Goal: Task Accomplishment & Management: Complete application form

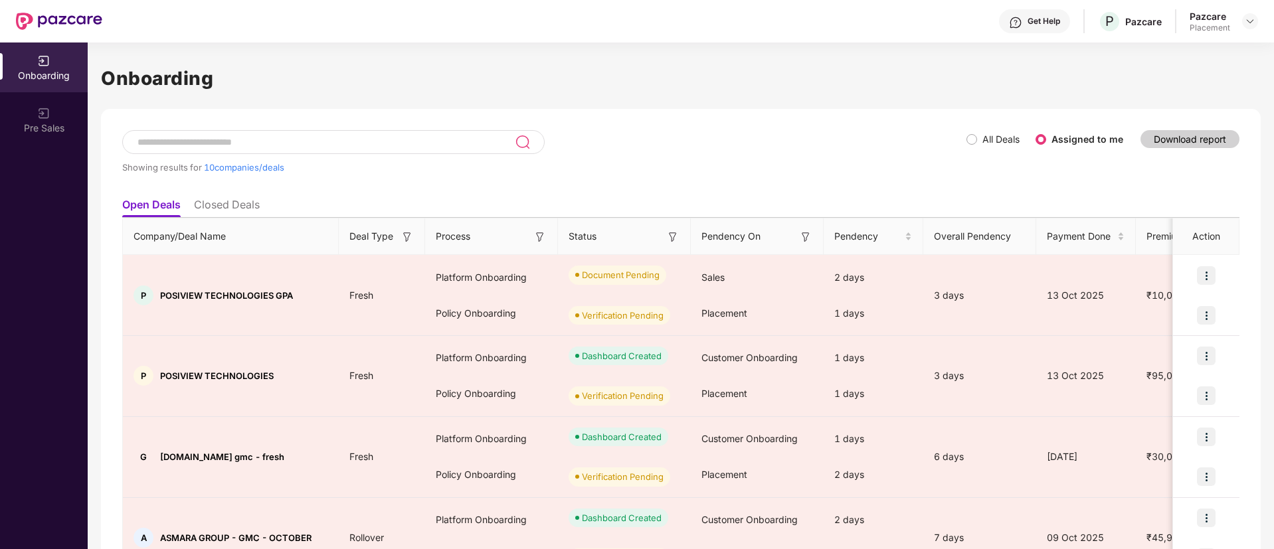
click at [317, 144] on input at bounding box center [325, 142] width 378 height 11
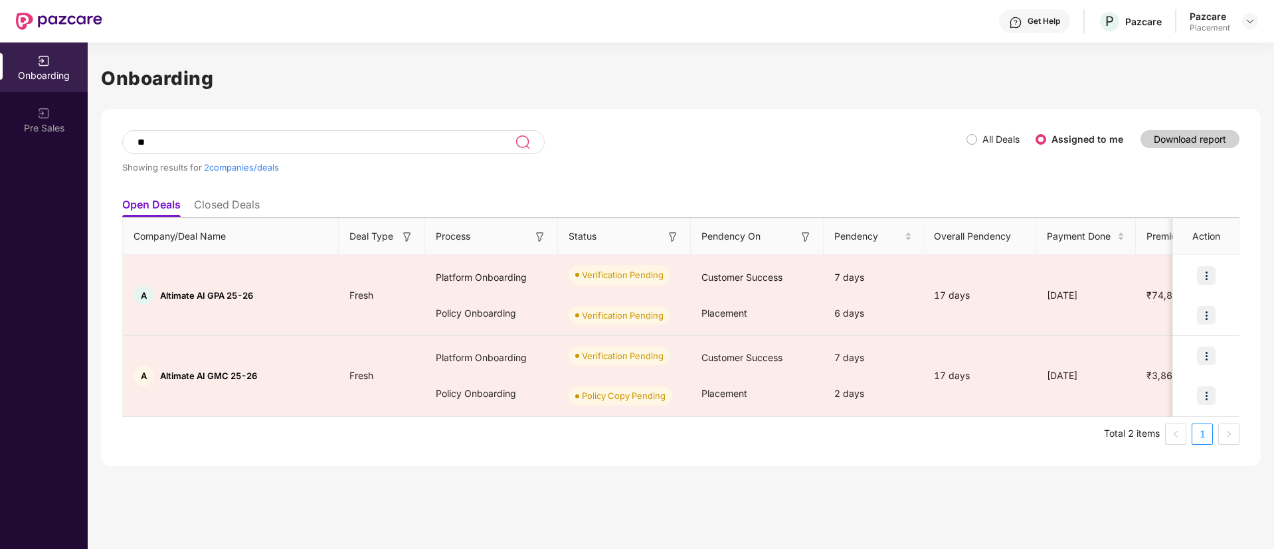
type input "*"
click at [981, 135] on span "All Deals" at bounding box center [1001, 139] width 48 height 15
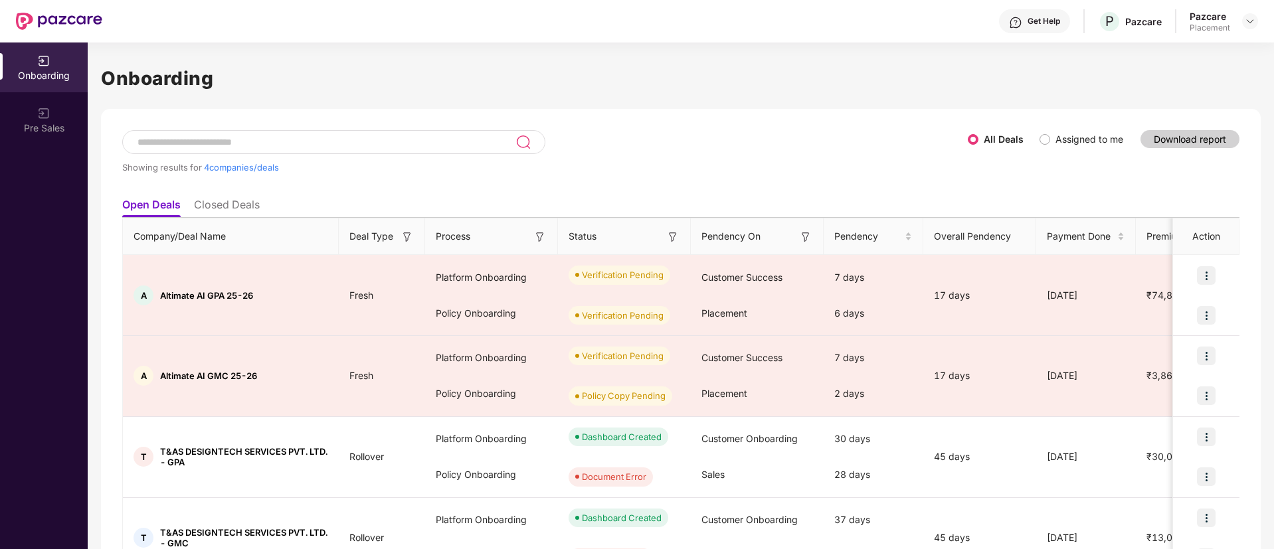
click at [434, 137] on input at bounding box center [325, 142] width 379 height 11
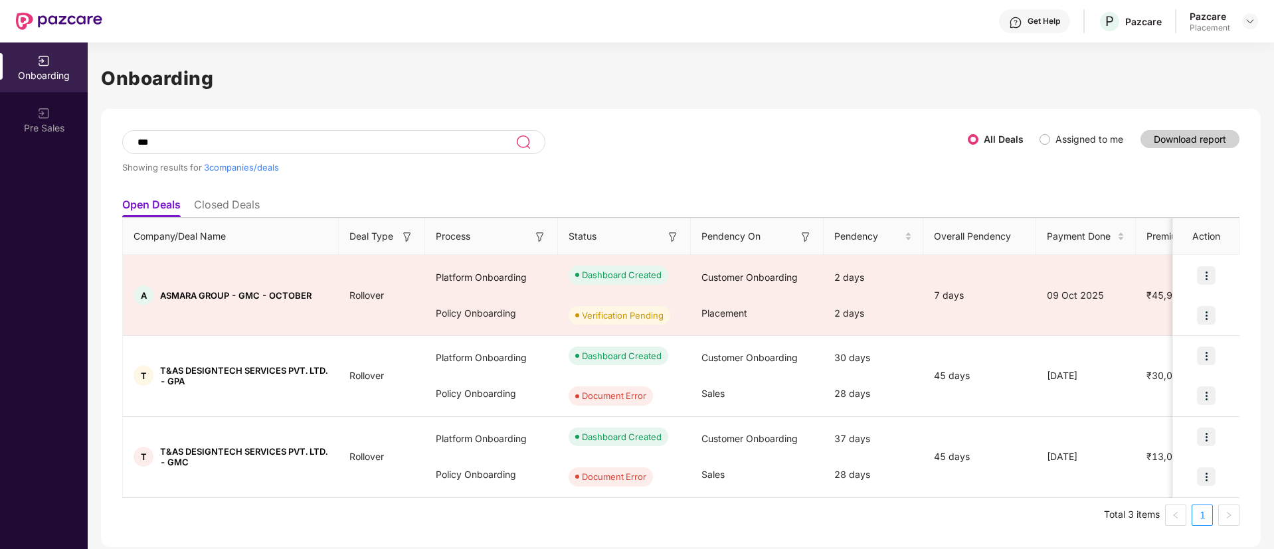
click at [223, 145] on input "***" at bounding box center [325, 142] width 379 height 11
type input "*"
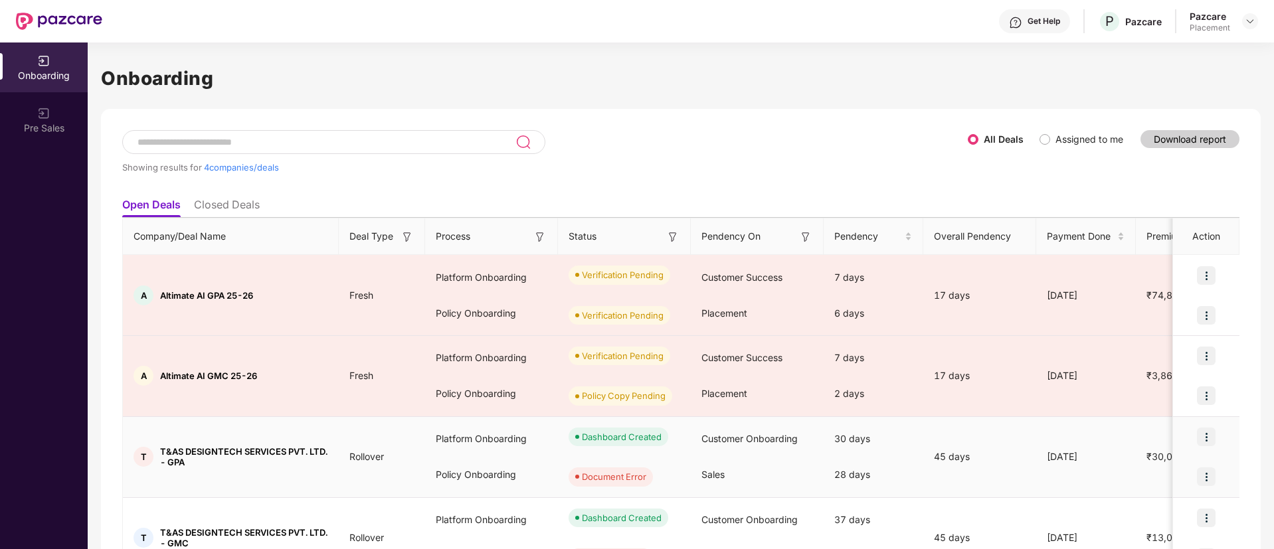
scroll to position [79, 0]
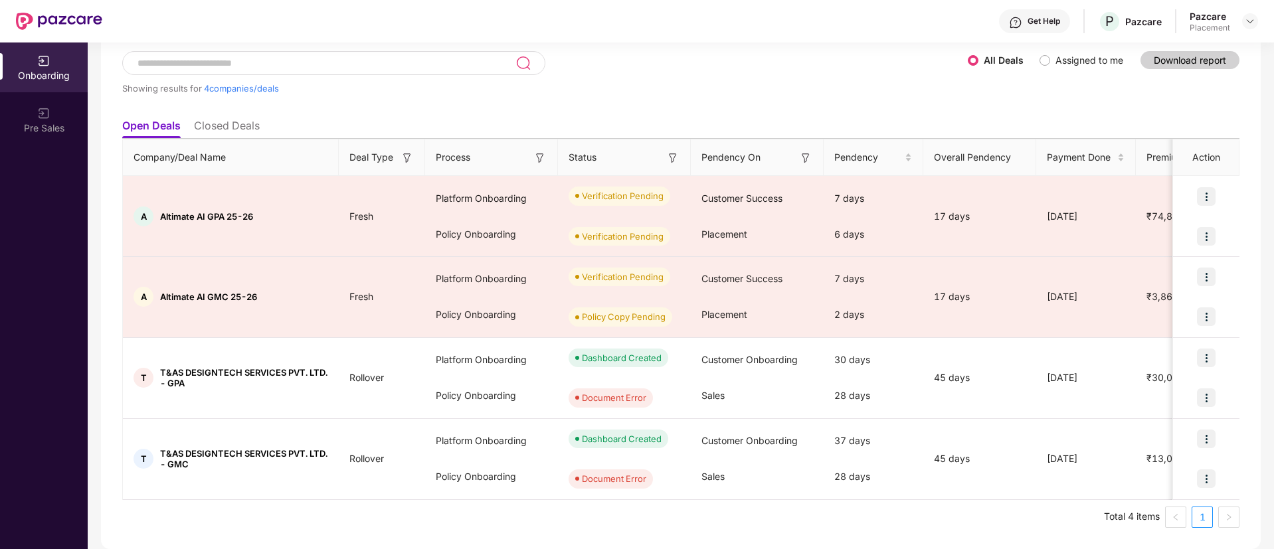
click at [282, 62] on input at bounding box center [325, 63] width 379 height 11
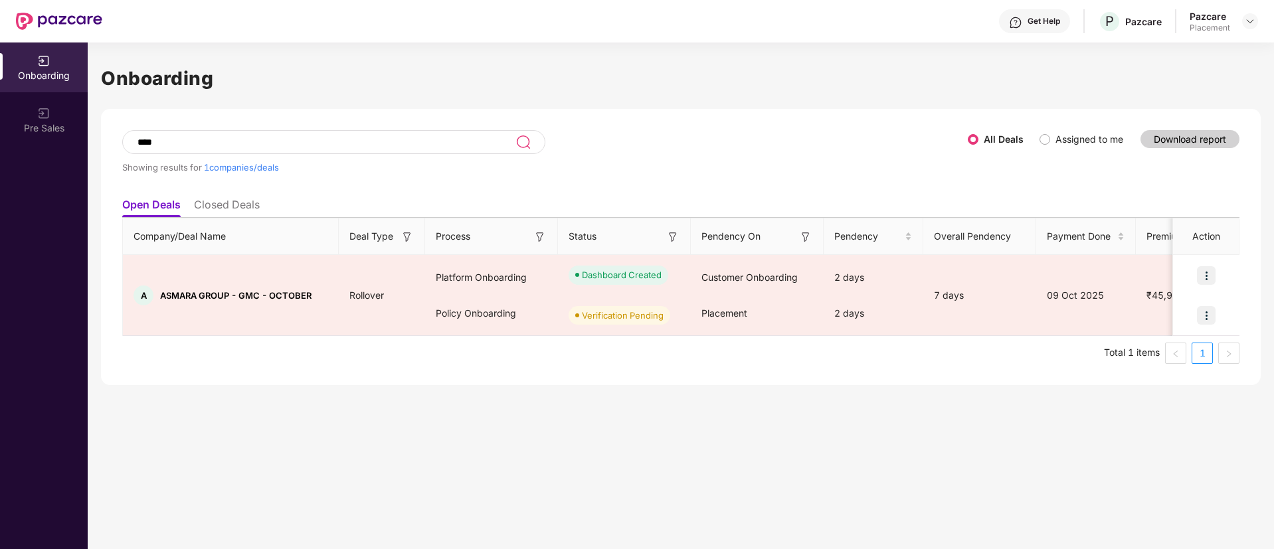
scroll to position [0, 0]
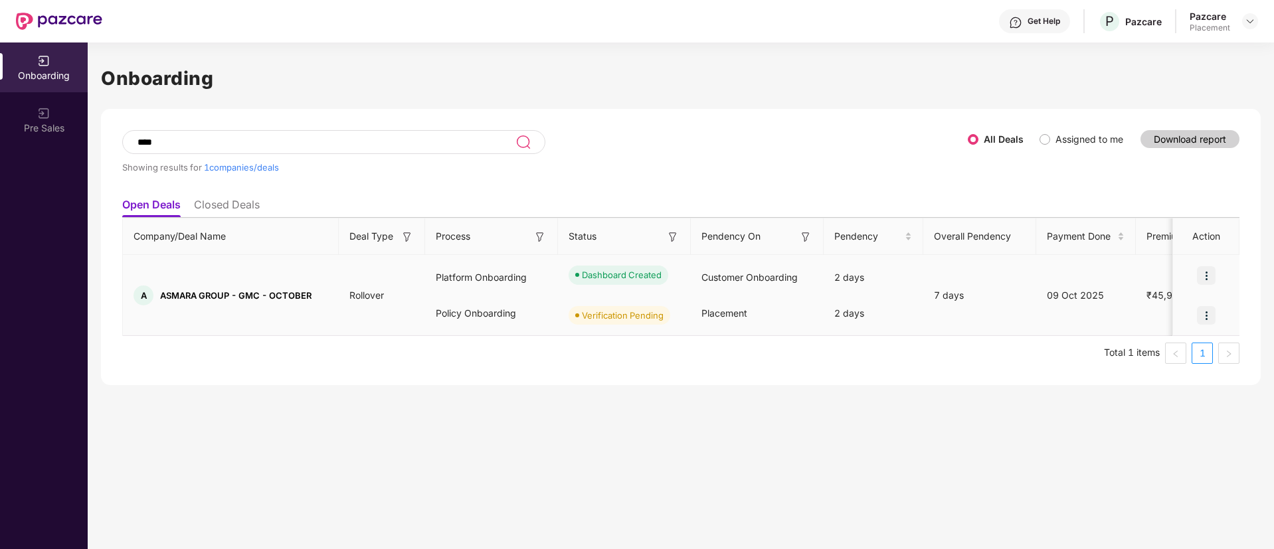
click at [1209, 314] on img at bounding box center [1206, 315] width 19 height 19
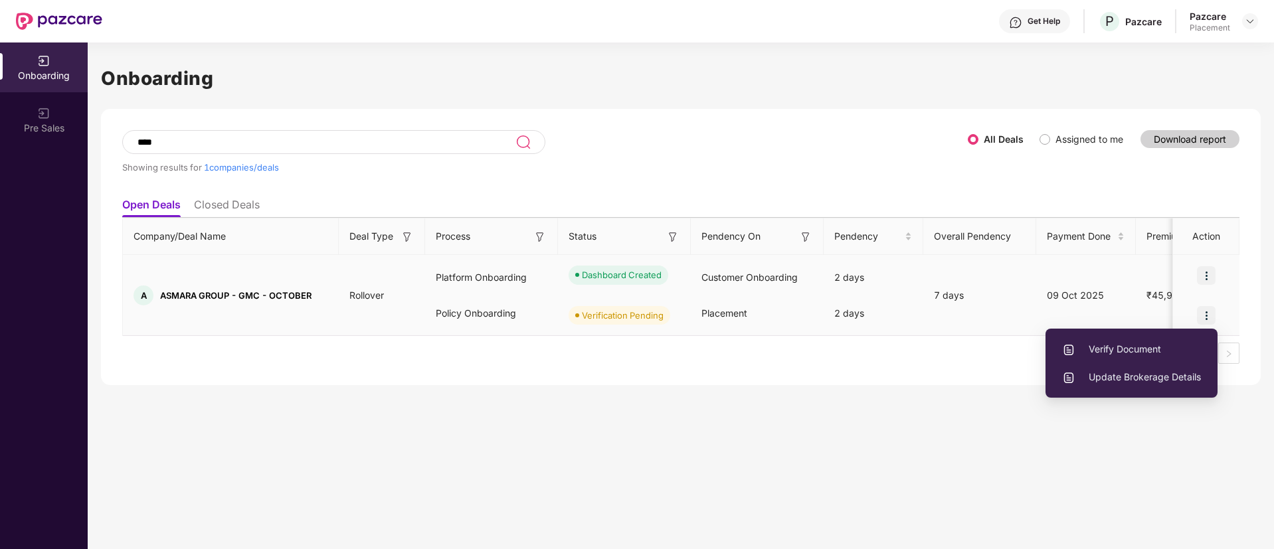
click at [1136, 343] on span "Verify Document" at bounding box center [1131, 349] width 139 height 15
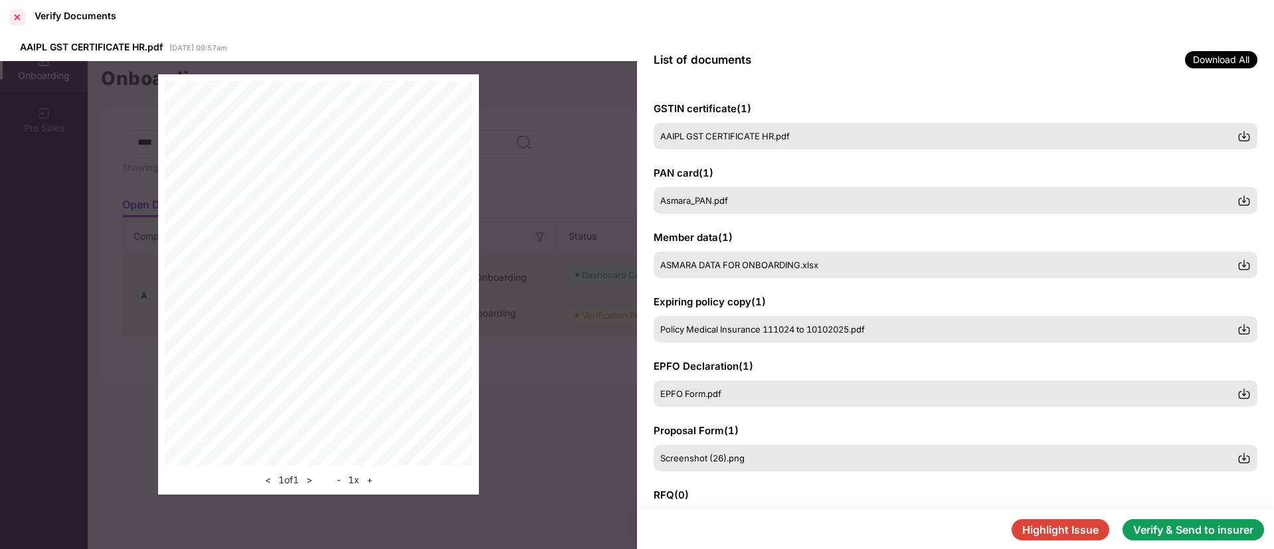
click at [12, 20] on div at bounding box center [17, 17] width 21 height 21
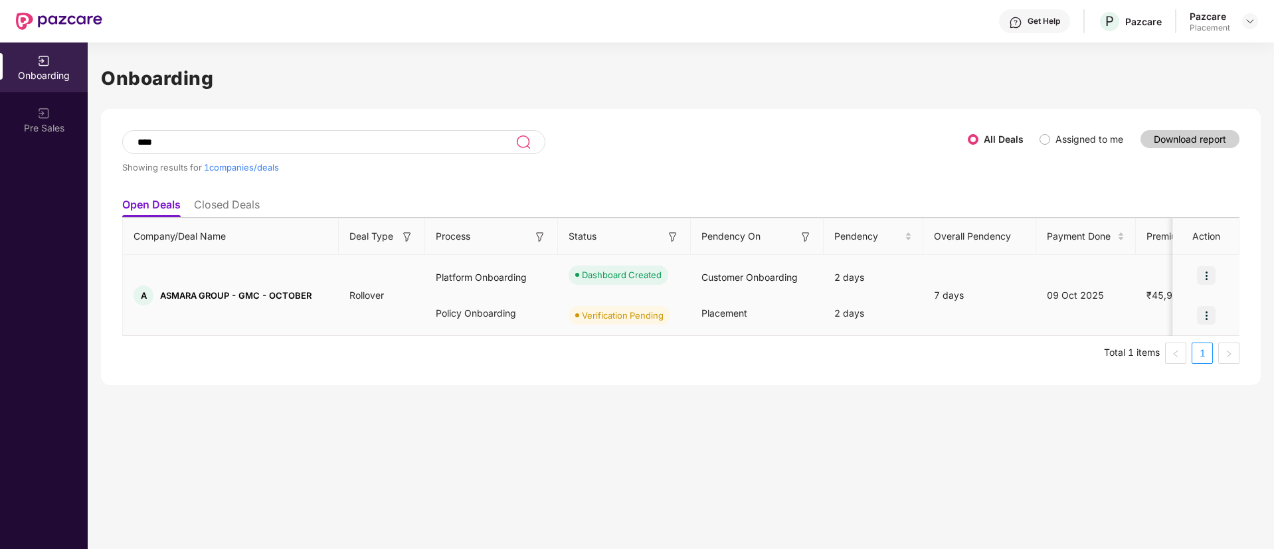
click at [1207, 279] on img at bounding box center [1206, 275] width 19 height 19
click at [1159, 314] on span "View Document" at bounding box center [1151, 309] width 95 height 15
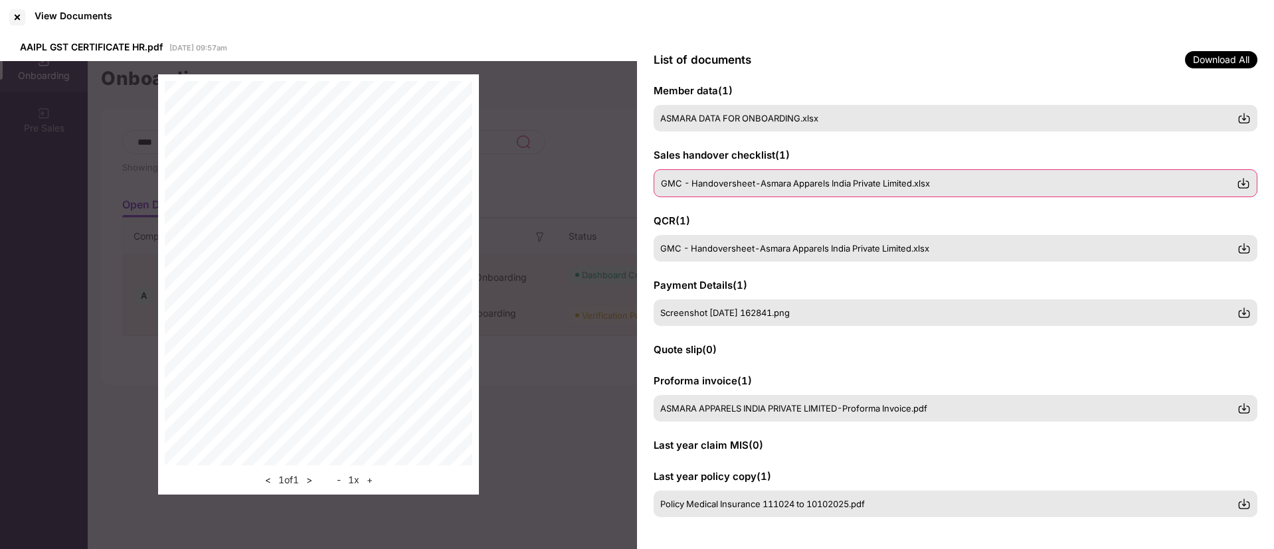
click at [788, 182] on span "GMC - Handoversheet-Asmara Apparels India Private Limited.xlsx" at bounding box center [795, 183] width 269 height 11
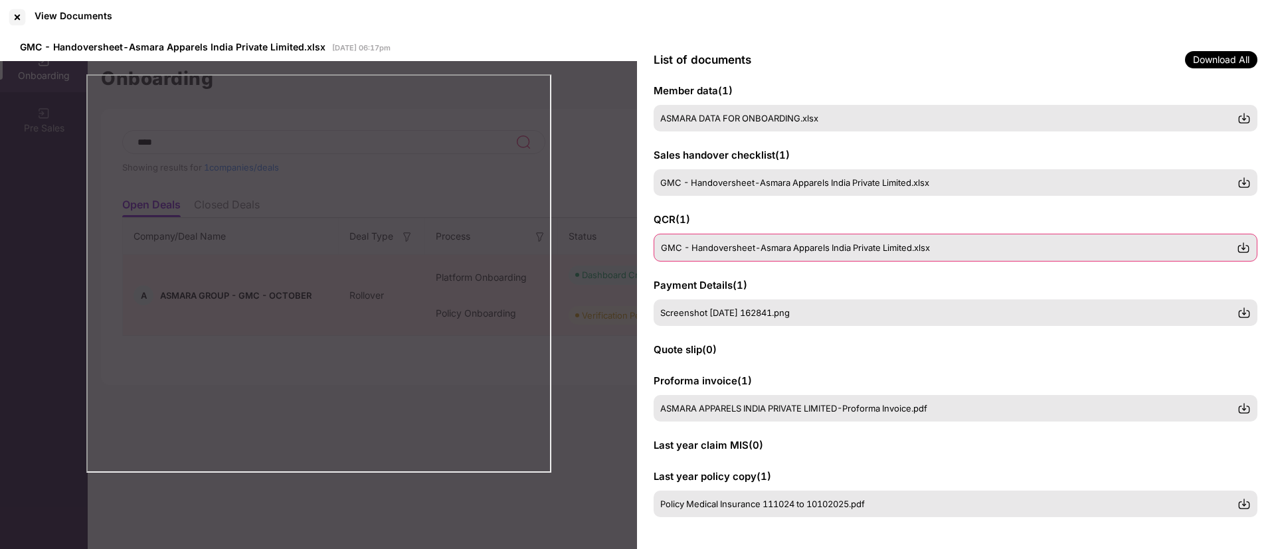
click at [781, 243] on span "GMC - Handoversheet-Asmara Apparels India Private Limited.xlsx" at bounding box center [795, 247] width 269 height 11
click at [785, 321] on div "Screenshot [DATE] 162841.png" at bounding box center [955, 312] width 604 height 28
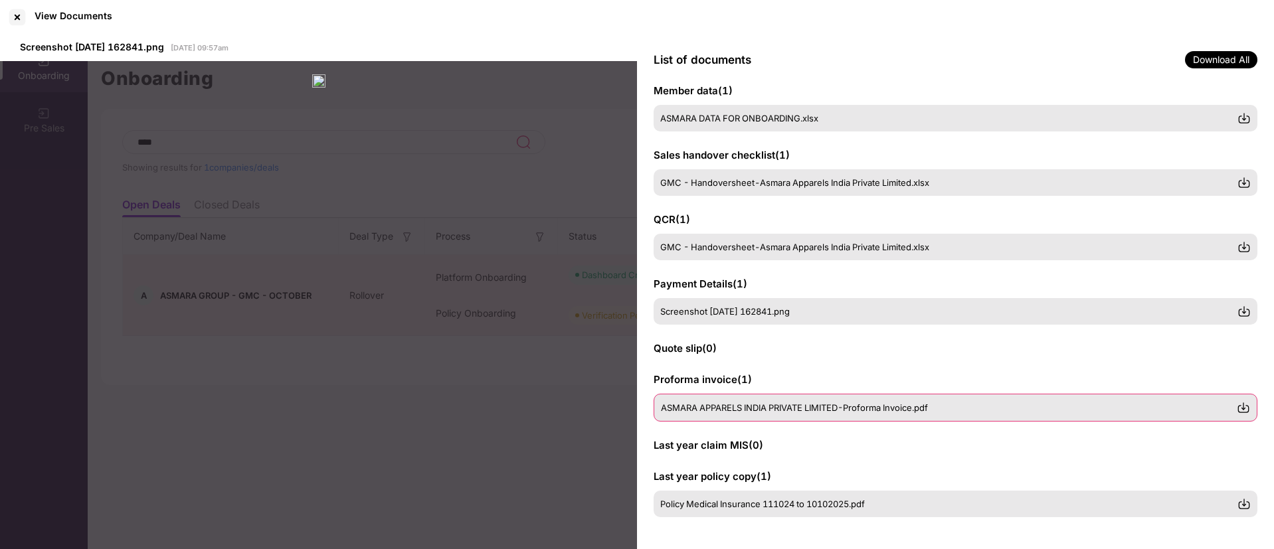
click at [797, 402] on span "ASMARA APPARELS INDIA PRIVATE LIMITED-Proforma Invoice.pdf" at bounding box center [794, 407] width 267 height 11
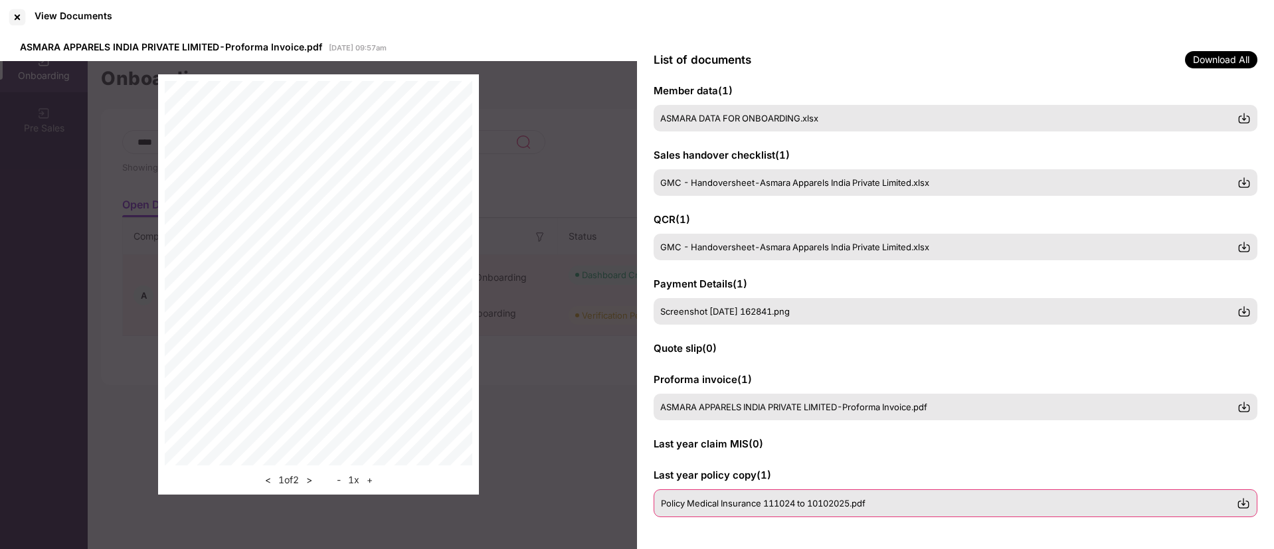
click at [786, 511] on div "Policy Medical Insurance 111024 to 10102025.pdf" at bounding box center [955, 503] width 604 height 28
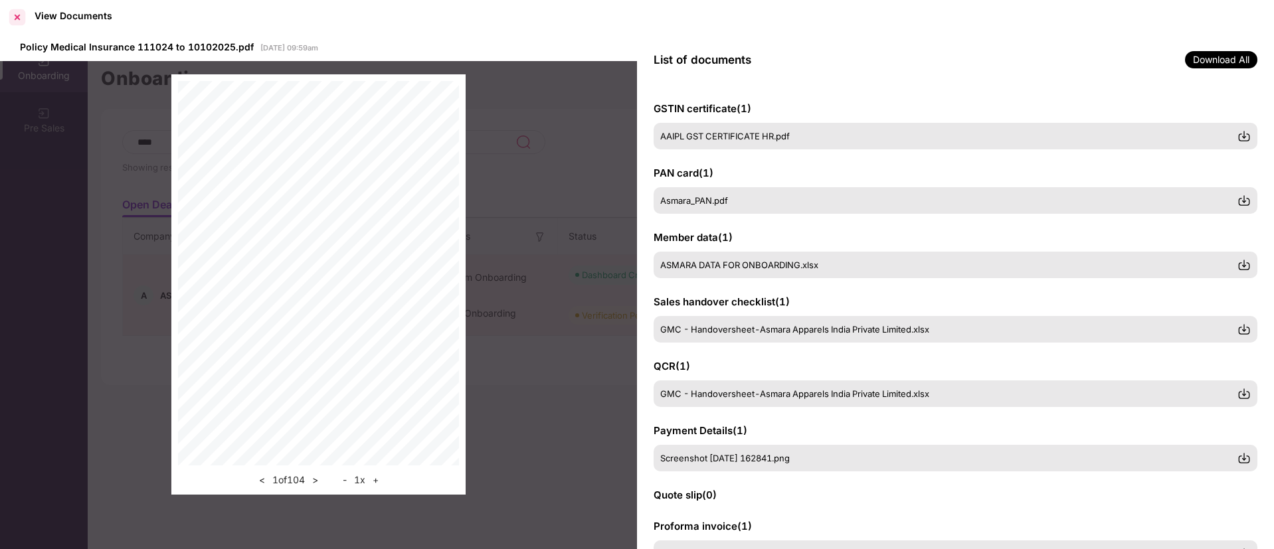
click at [13, 18] on div at bounding box center [17, 17] width 21 height 21
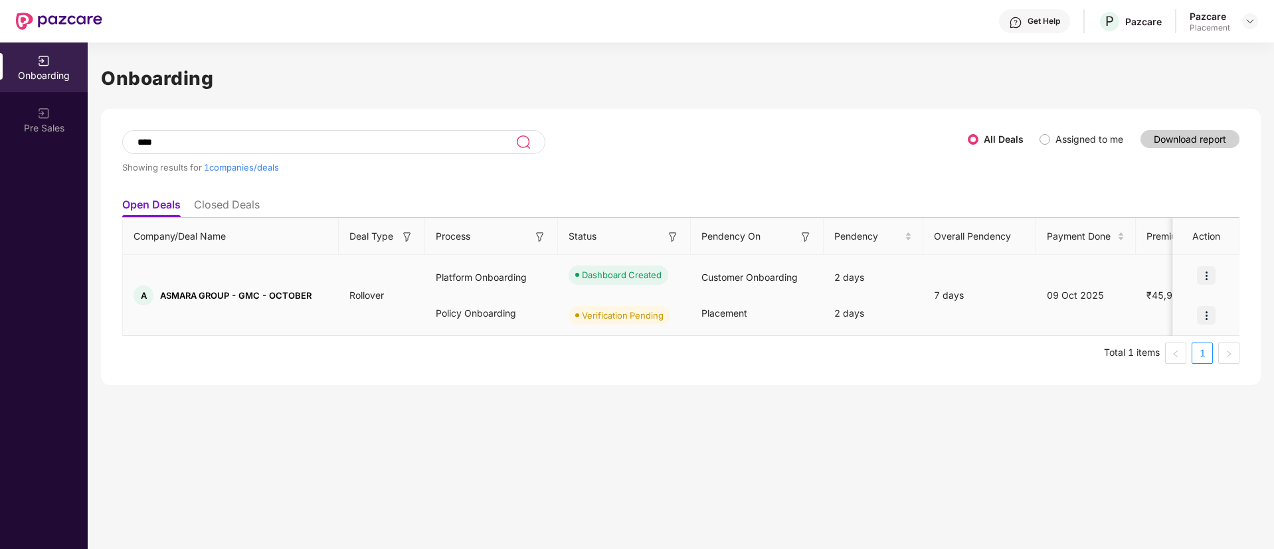
click at [1207, 311] on img at bounding box center [1206, 315] width 19 height 19
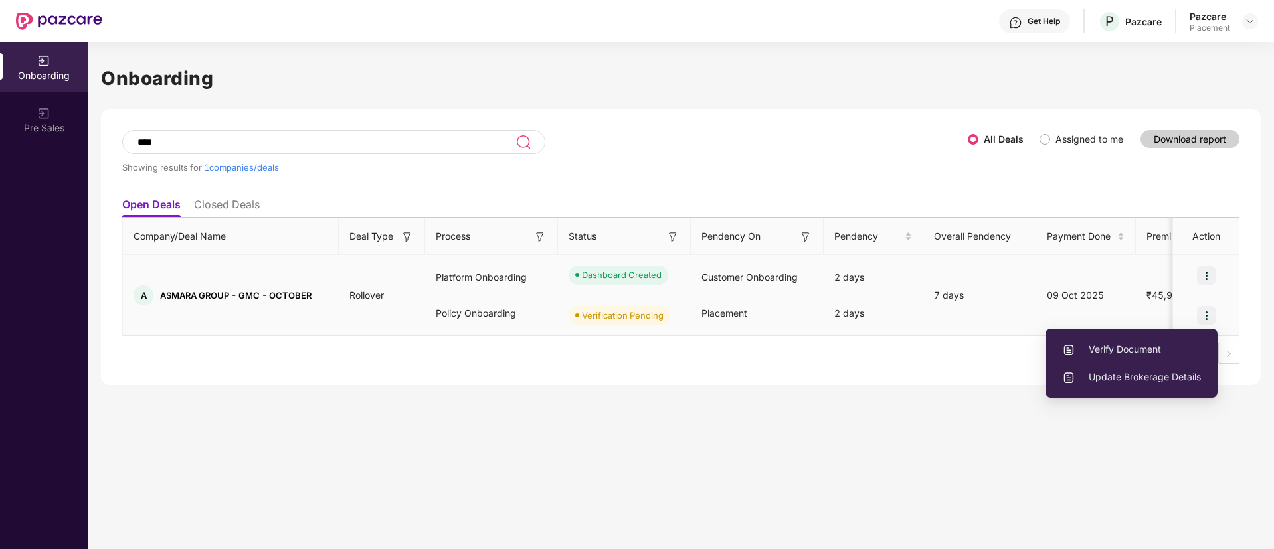
click at [1128, 342] on span "Verify Document" at bounding box center [1131, 349] width 139 height 15
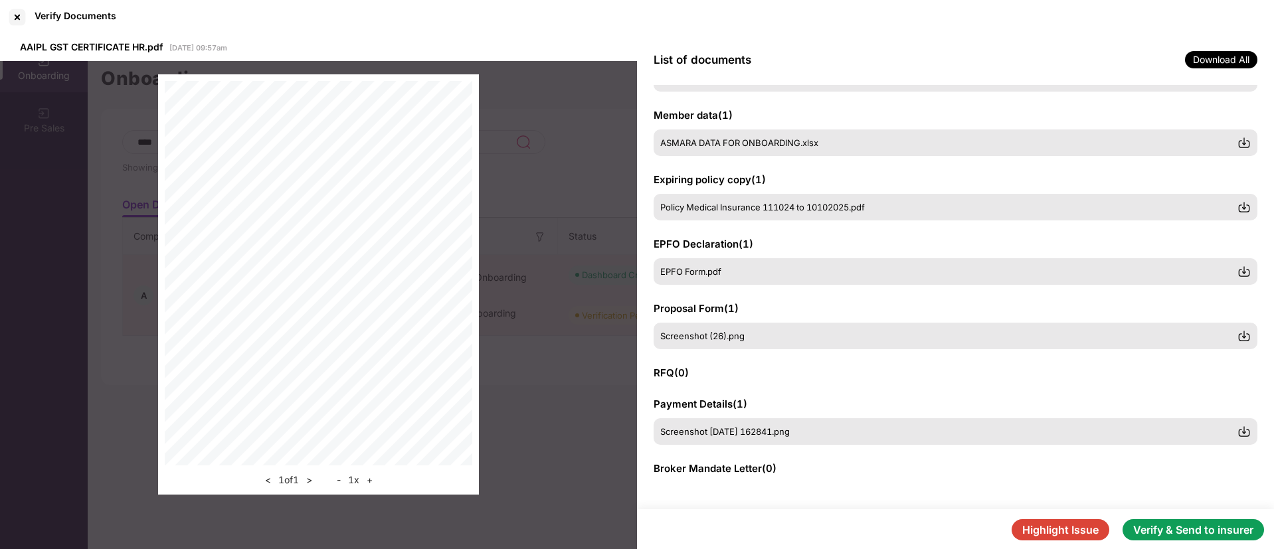
scroll to position [122, 0]
click at [1063, 525] on button "Highlight Issue" at bounding box center [1060, 529] width 98 height 21
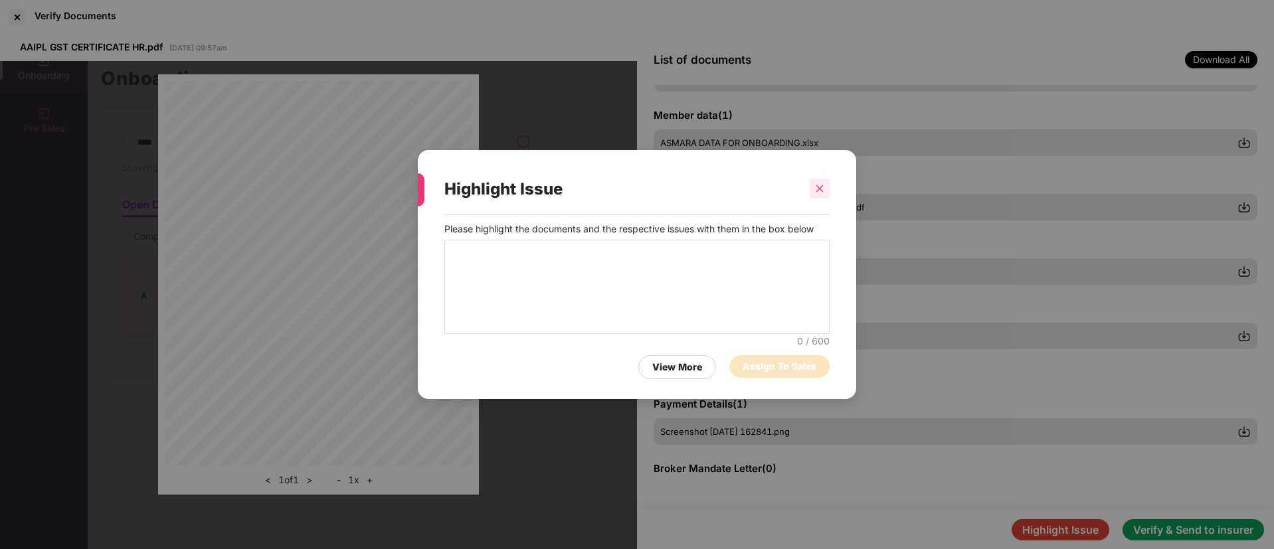
click at [821, 191] on icon "close" at bounding box center [819, 188] width 9 height 9
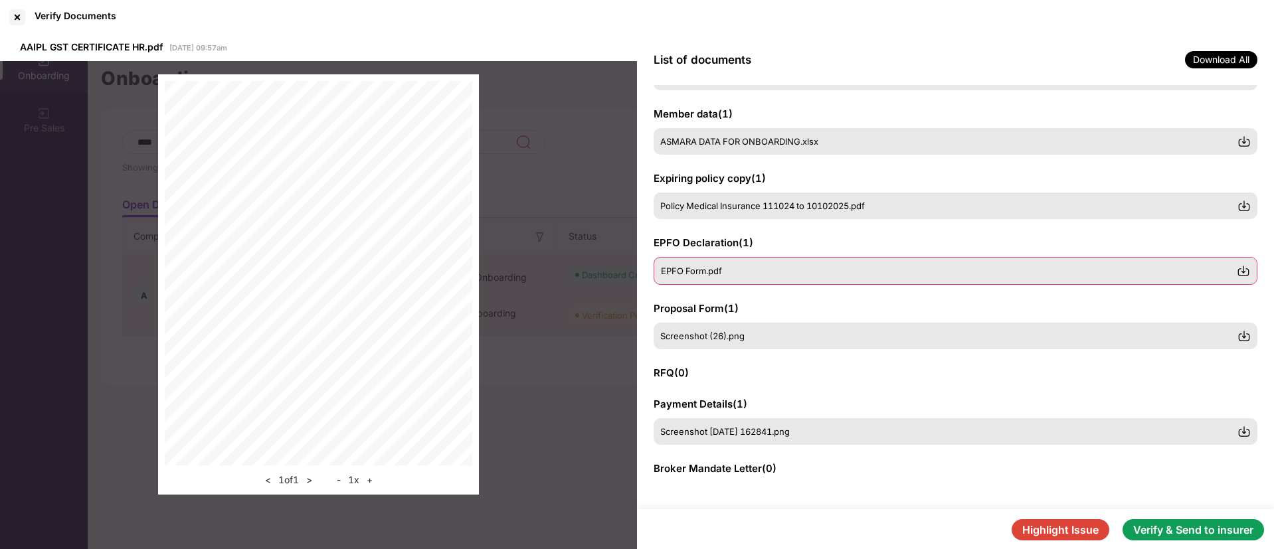
click at [755, 268] on div "EPFO Form.pdf" at bounding box center [949, 271] width 576 height 11
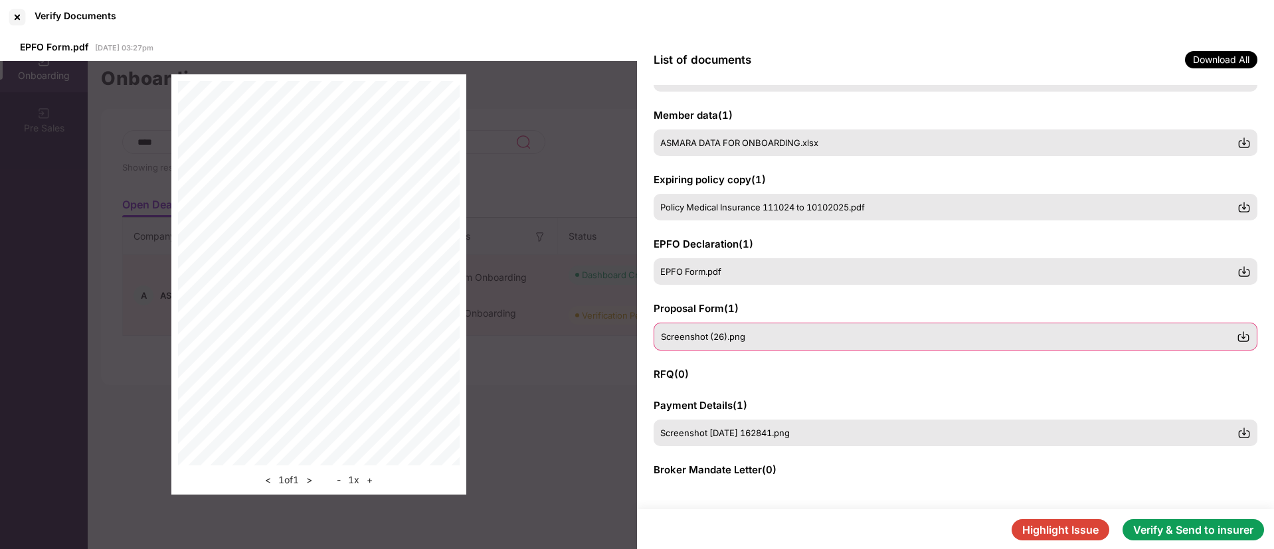
click at [722, 333] on span "Screenshot (26).png" at bounding box center [703, 336] width 84 height 11
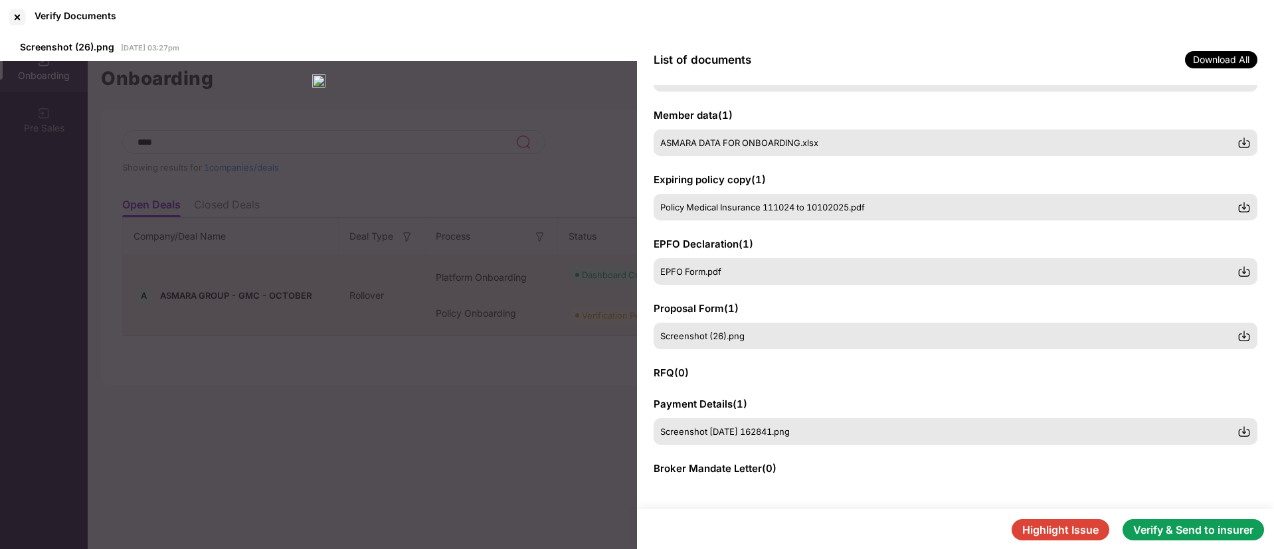
click at [484, 531] on div "Screenshot (26).png [DATE] 03:27pm" at bounding box center [318, 293] width 637 height 516
click at [784, 268] on div "EPFO Form.pdf" at bounding box center [949, 272] width 576 height 11
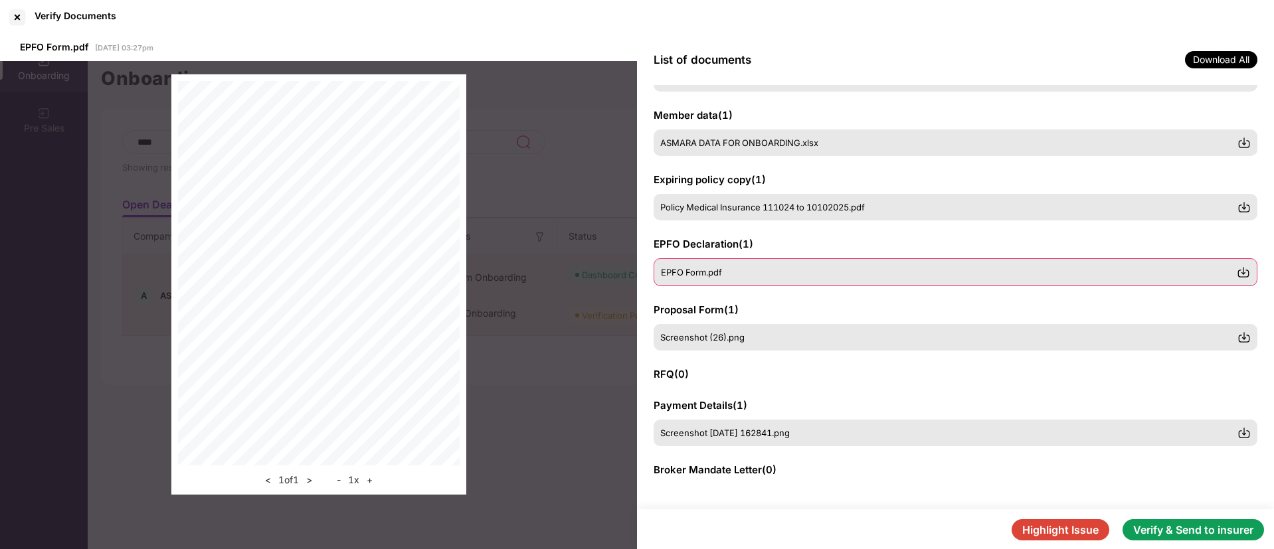
click at [1240, 272] on img at bounding box center [1242, 272] width 13 height 13
click at [997, 340] on div "Screenshot (26).png" at bounding box center [949, 336] width 576 height 11
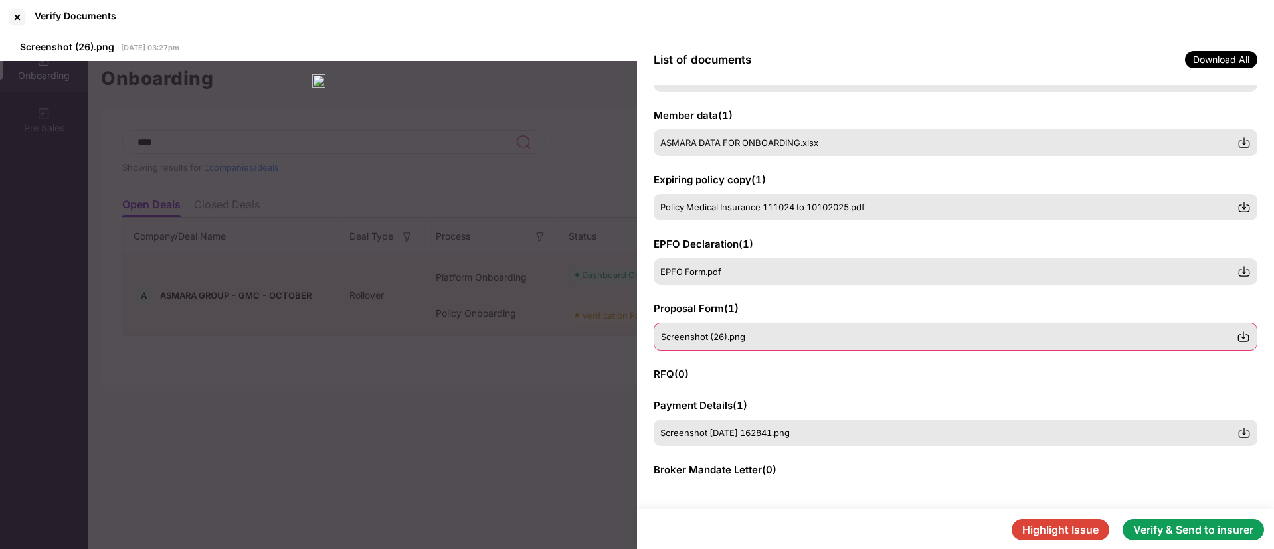
click at [1241, 336] on img at bounding box center [1242, 336] width 13 height 13
click at [1114, 432] on div "Screenshot [DATE] 162841.png" at bounding box center [949, 432] width 576 height 11
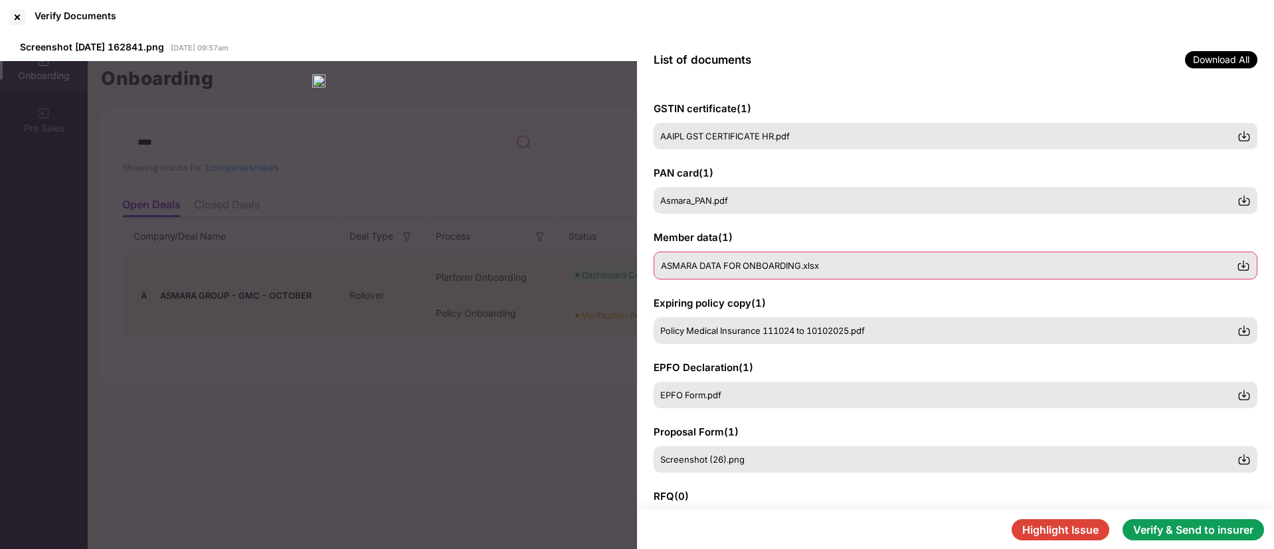
click at [819, 266] on span "ASMARA DATA FOR ONBOARDING.xlsx" at bounding box center [740, 265] width 158 height 11
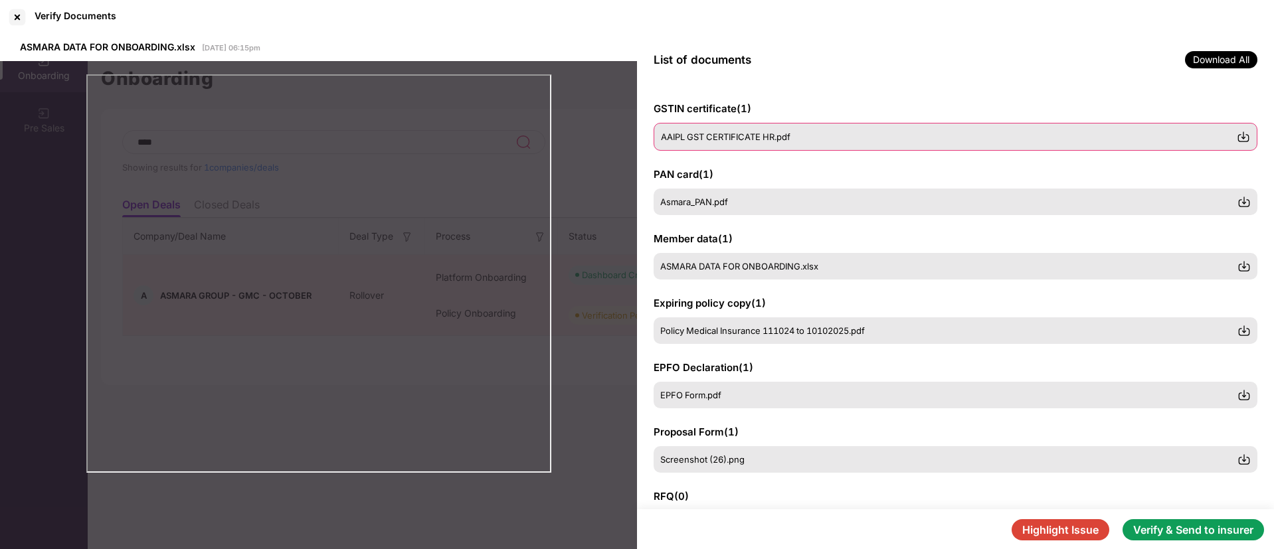
click at [747, 139] on span "AAIPL GST CERTIFICATE HR.pdf" at bounding box center [725, 136] width 129 height 11
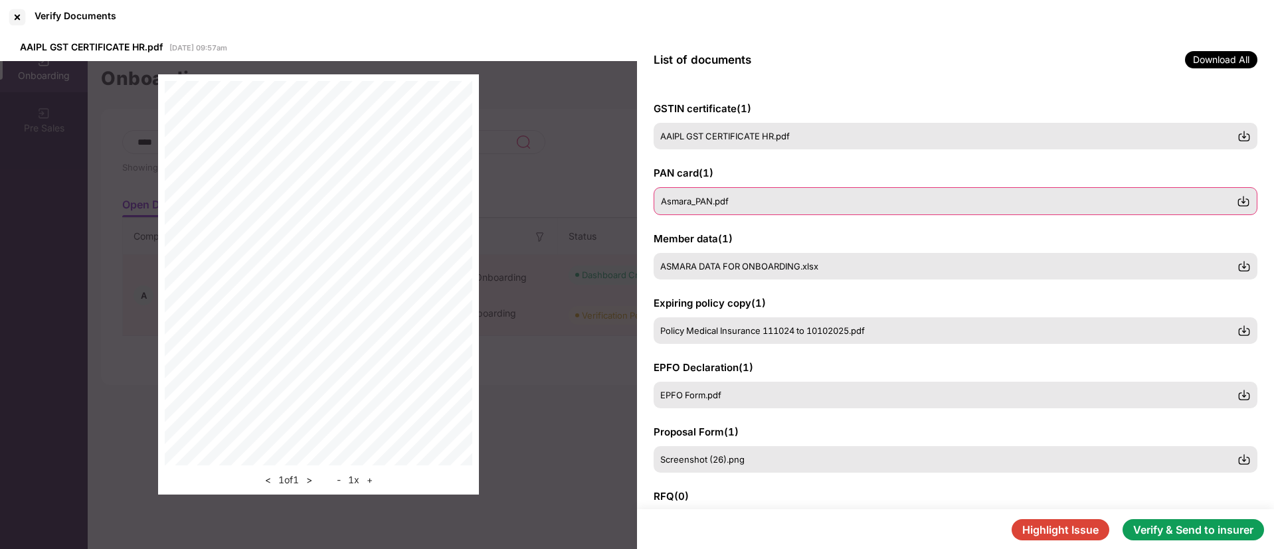
click at [754, 191] on div "Asmara_PAN.pdf" at bounding box center [955, 201] width 604 height 28
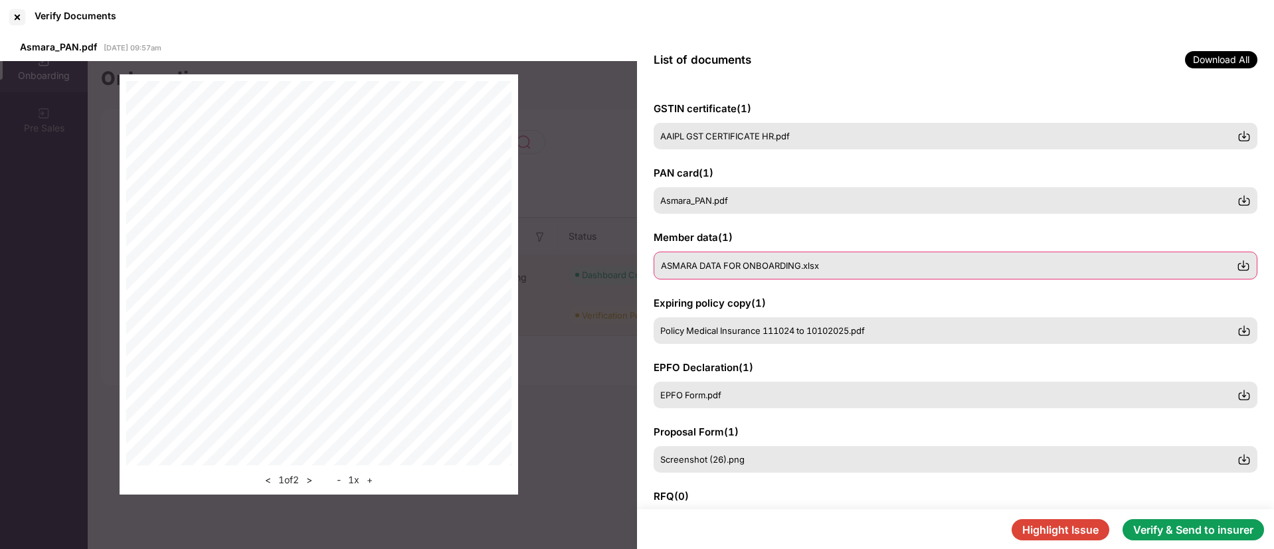
click at [770, 256] on div "ASMARA DATA FOR ONBOARDING.xlsx" at bounding box center [955, 266] width 604 height 28
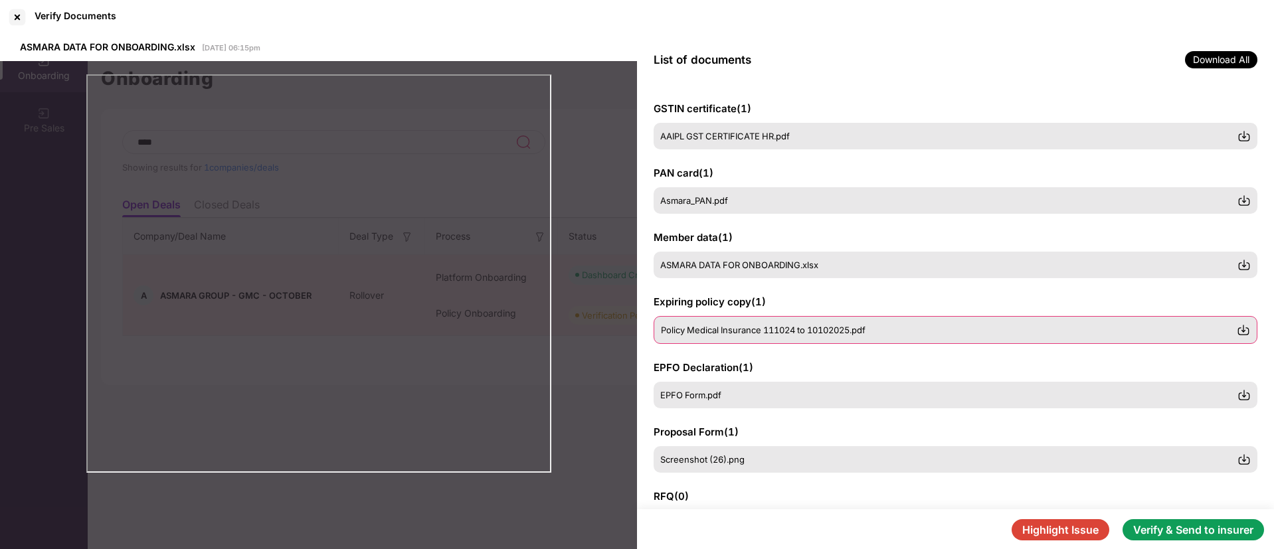
click at [782, 331] on span "Policy Medical Insurance 111024 to 10102025.pdf" at bounding box center [763, 330] width 205 height 11
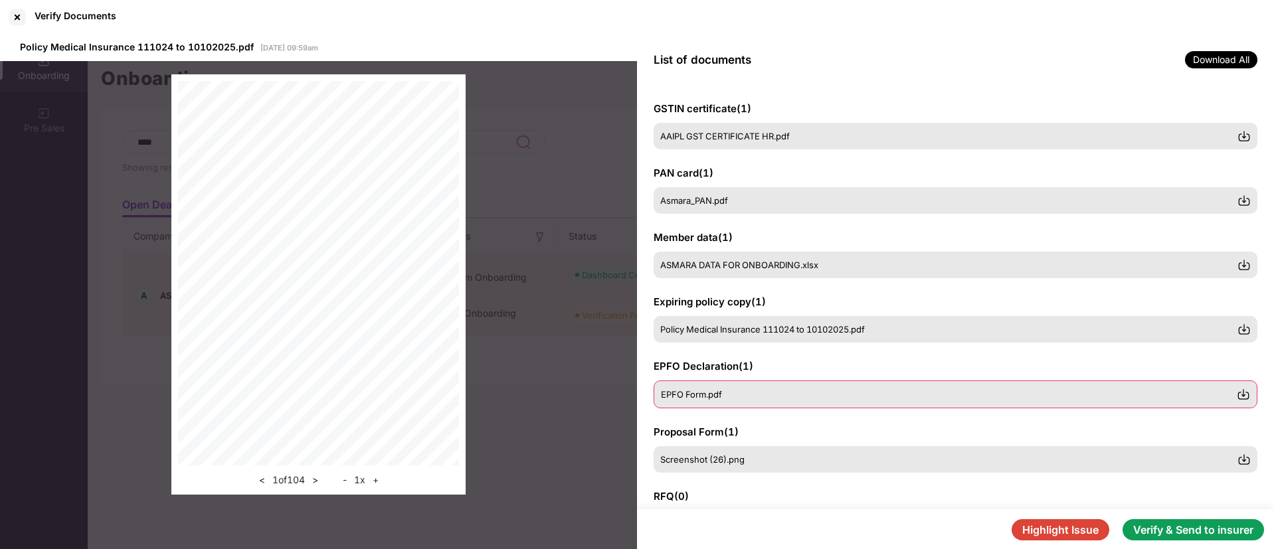
click at [772, 393] on div "EPFO Form.pdf" at bounding box center [949, 394] width 576 height 11
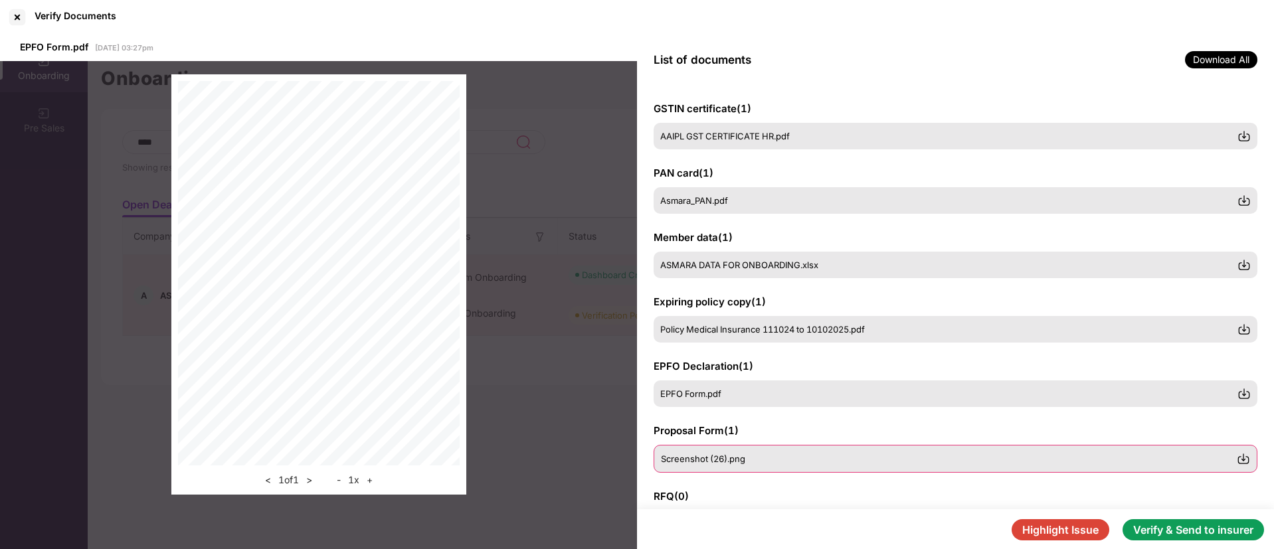
click at [754, 459] on div "Screenshot (26).png" at bounding box center [949, 459] width 576 height 11
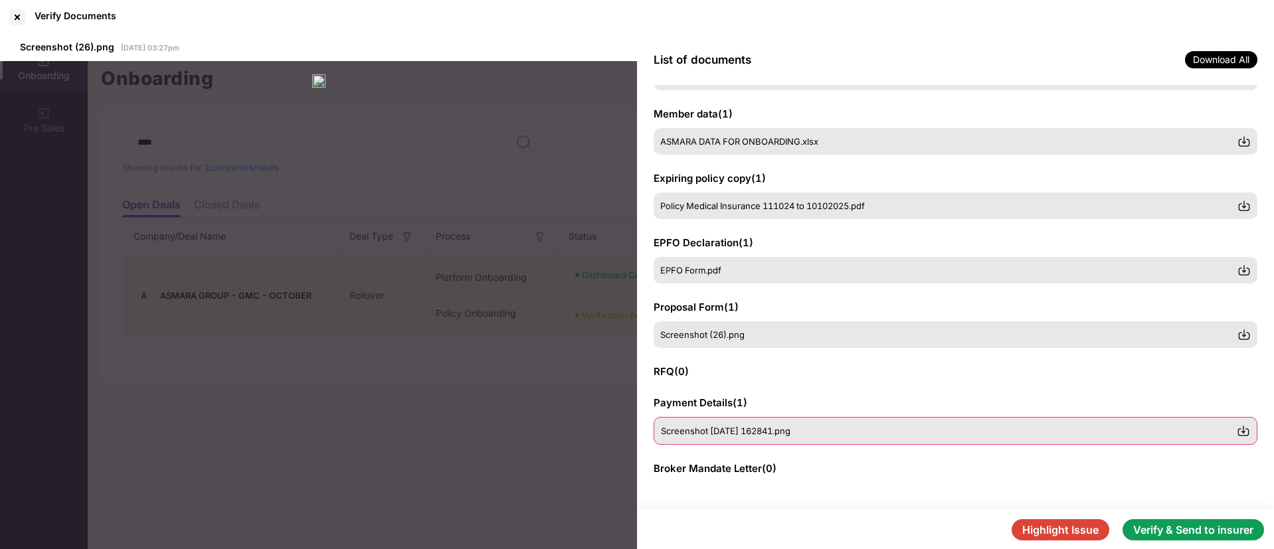
click at [760, 437] on div "Screenshot [DATE] 162841.png" at bounding box center [955, 431] width 604 height 28
click at [17, 18] on div at bounding box center [17, 17] width 21 height 21
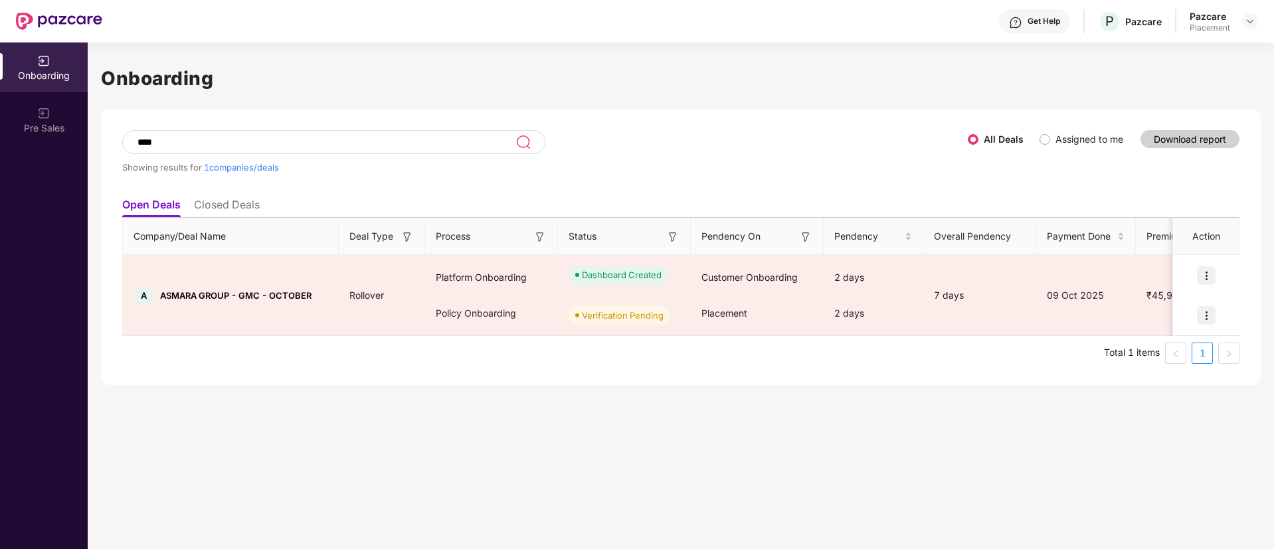
click at [254, 146] on input "****" at bounding box center [325, 142] width 379 height 11
type input "*"
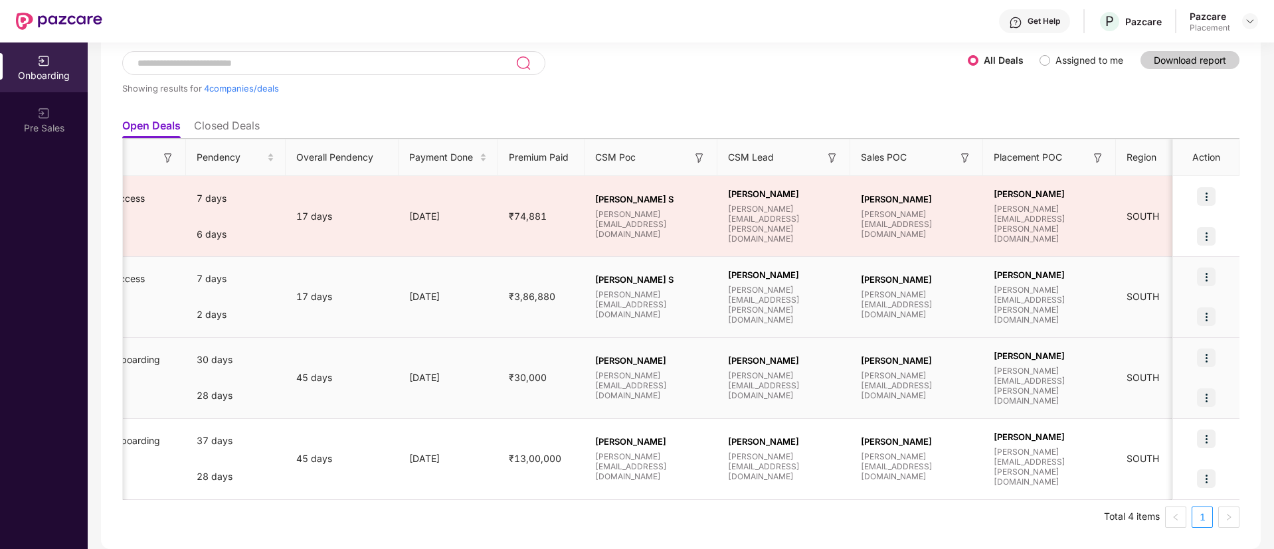
scroll to position [0, 0]
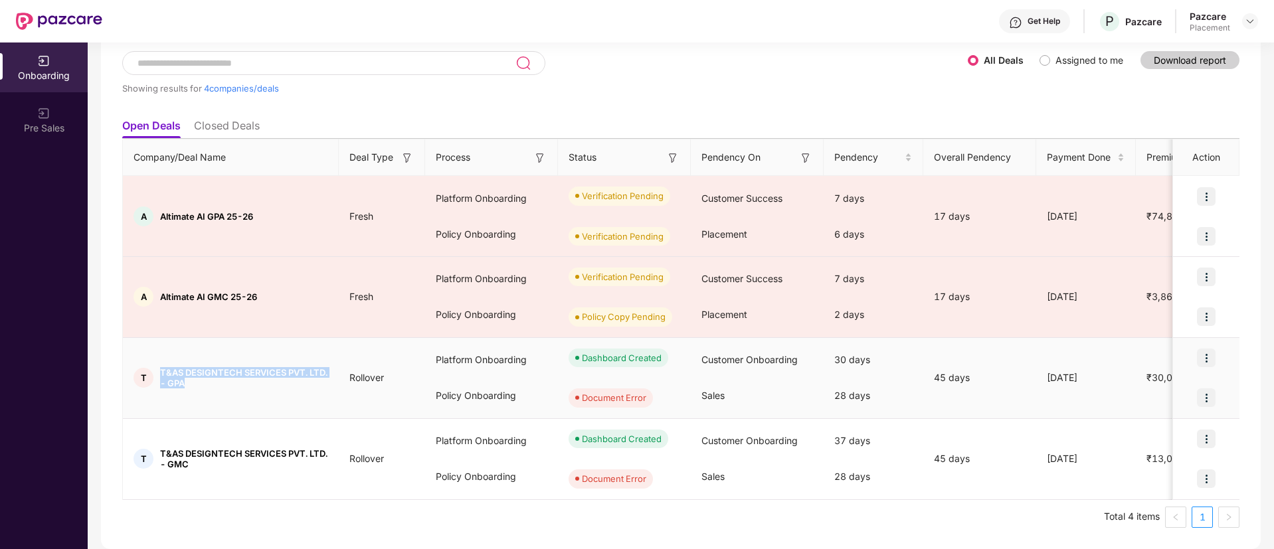
drag, startPoint x: 161, startPoint y: 372, endPoint x: 218, endPoint y: 384, distance: 58.3
click at [218, 384] on span "T&AS DESIGNTECH SERVICES PVT. LTD. - GPA" at bounding box center [244, 377] width 168 height 21
copy span "T&AS DESIGNTECH SERVICES PVT. LTD. - GPA"
click at [825, 494] on div "28 days" at bounding box center [873, 477] width 100 height 36
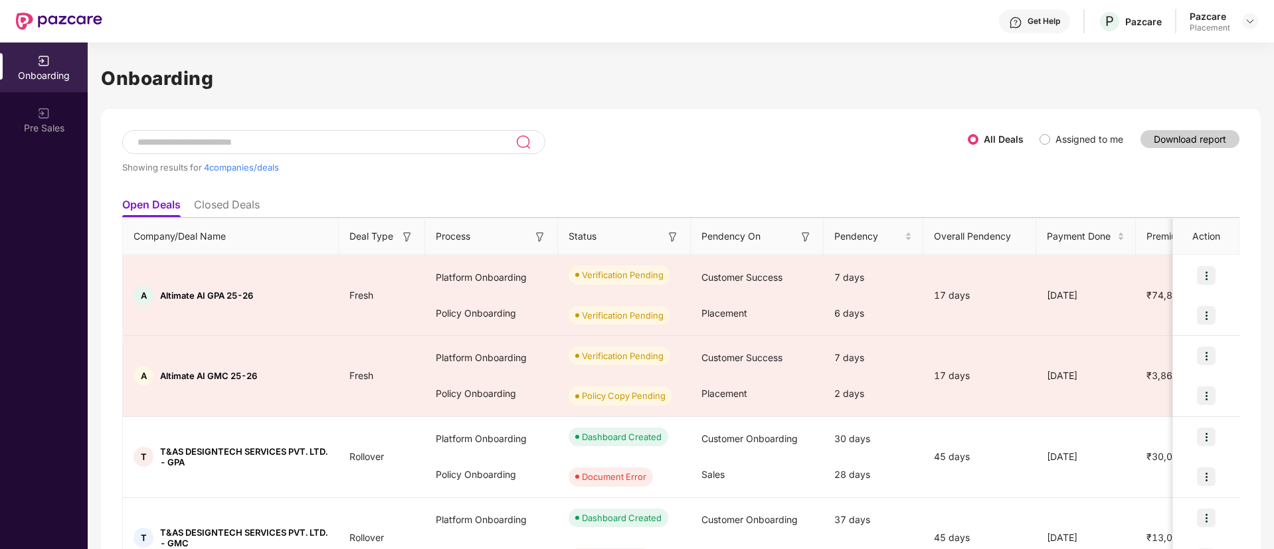
click at [303, 138] on input at bounding box center [325, 142] width 379 height 11
click at [932, 149] on div "Showing results for 4 companies/deals" at bounding box center [544, 160] width 845 height 61
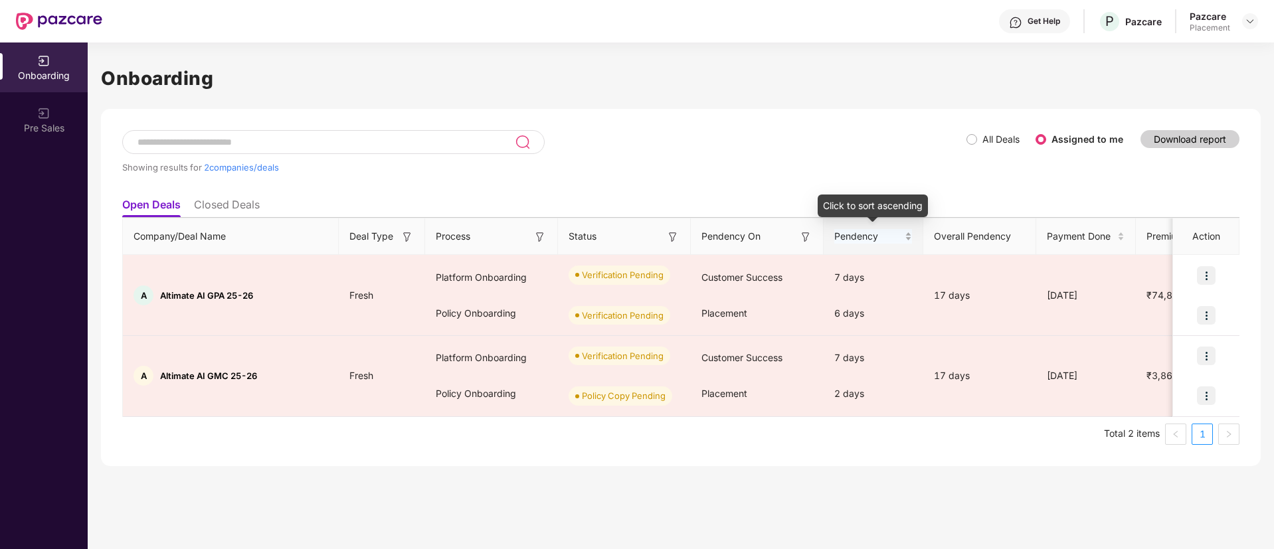
click at [907, 235] on div "Pendency" at bounding box center [873, 236] width 78 height 15
